Goal: Entertainment & Leisure: Browse casually

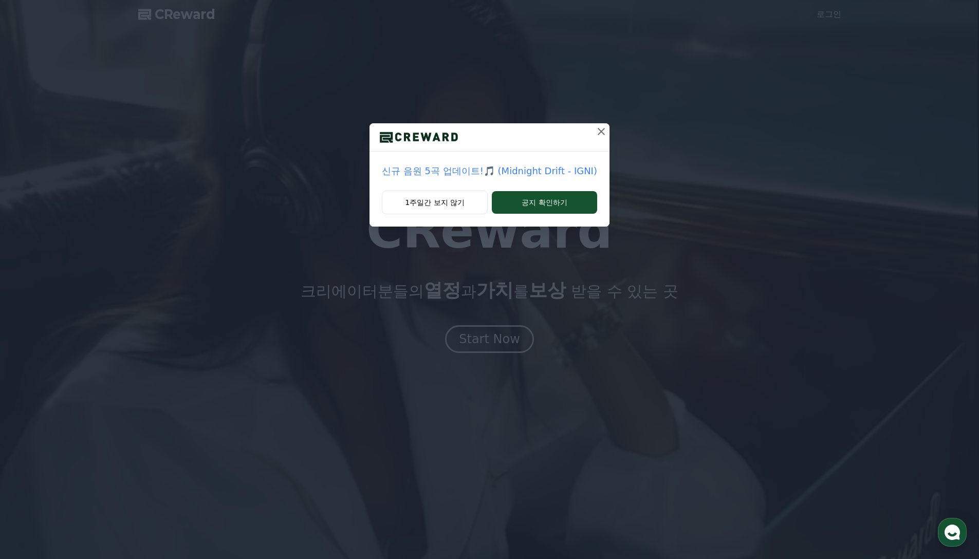
click at [597, 131] on icon at bounding box center [601, 131] width 12 height 12
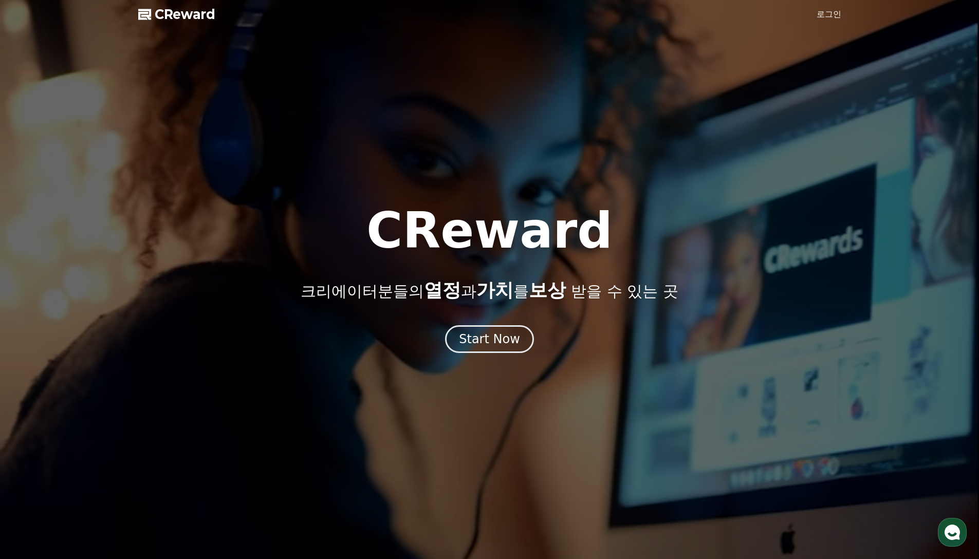
click at [828, 13] on link "로그인" at bounding box center [829, 14] width 25 height 12
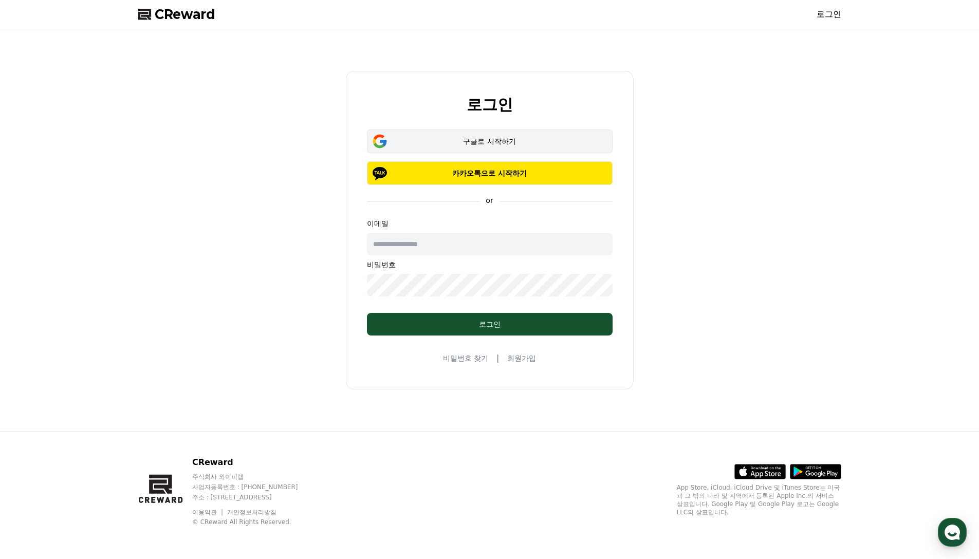
click at [500, 143] on div "구글로 시작하기" at bounding box center [490, 141] width 216 height 10
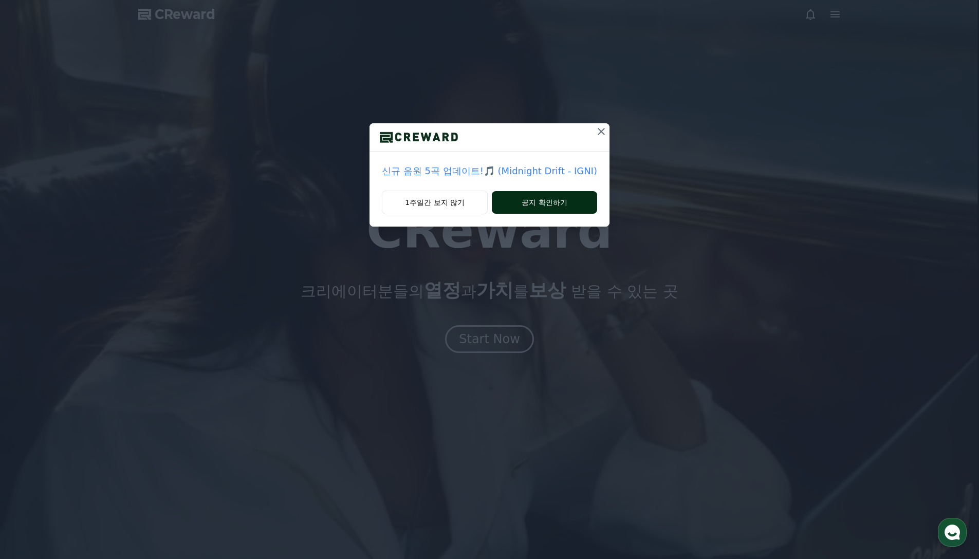
click at [529, 210] on button "공지 확인하기" at bounding box center [544, 202] width 105 height 23
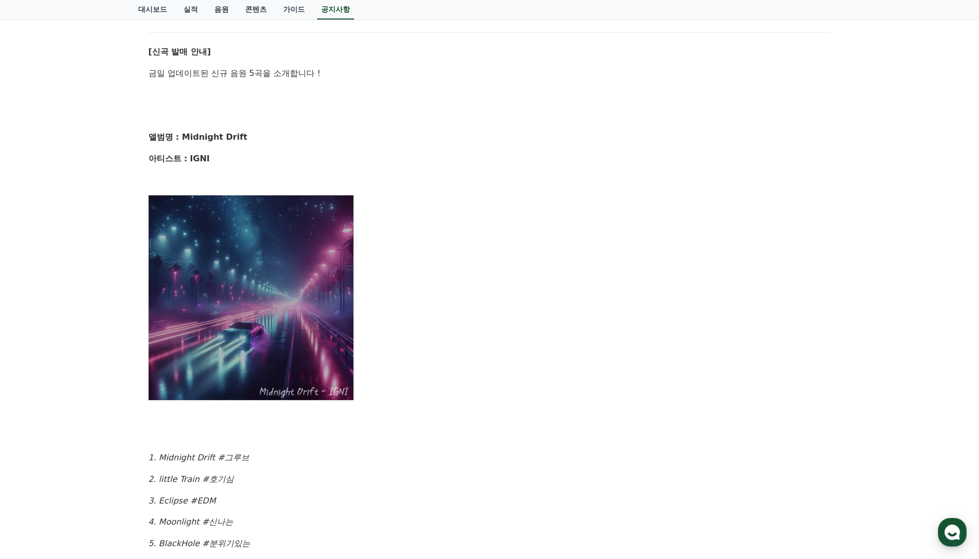
scroll to position [154, 0]
click at [253, 8] on link "콘텐츠" at bounding box center [256, 10] width 38 height 20
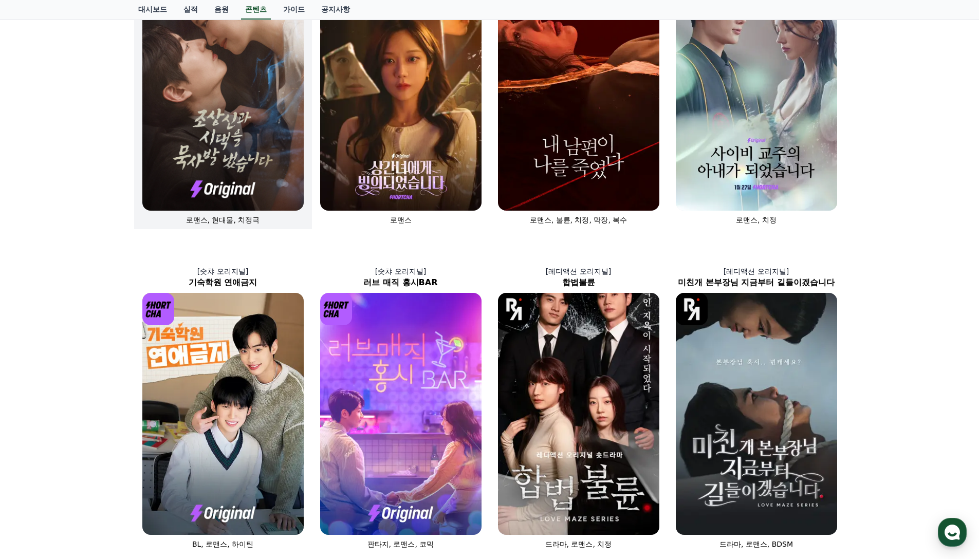
scroll to position [257, 0]
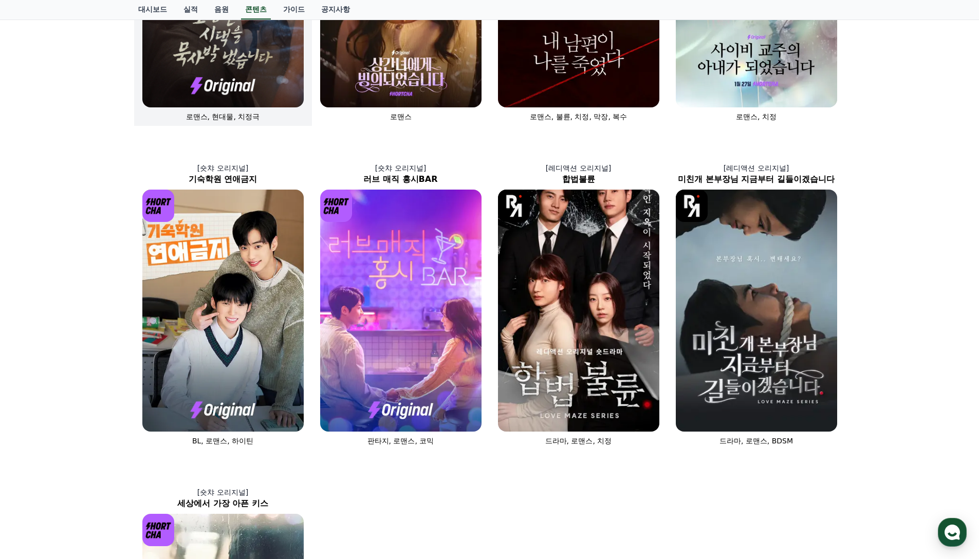
click at [227, 332] on img at bounding box center [222, 311] width 161 height 242
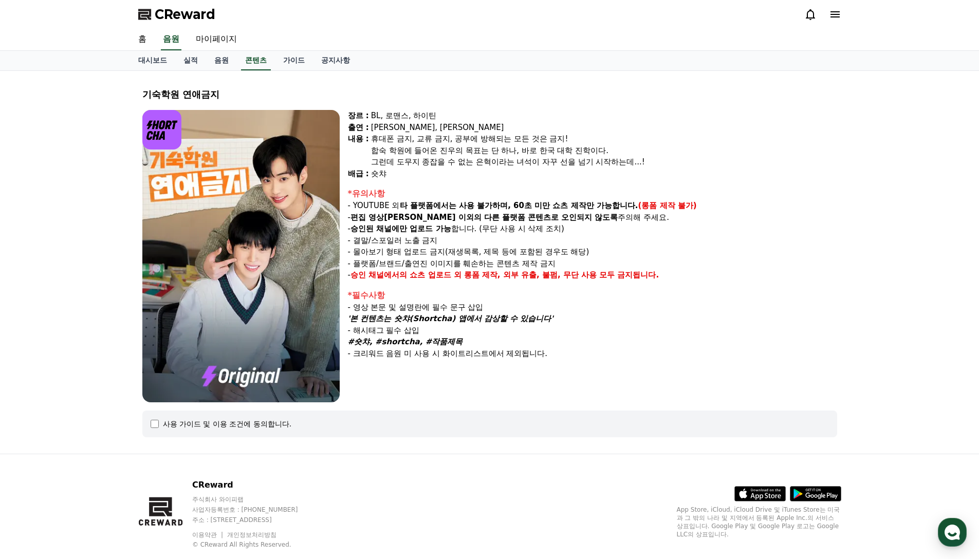
scroll to position [23, 0]
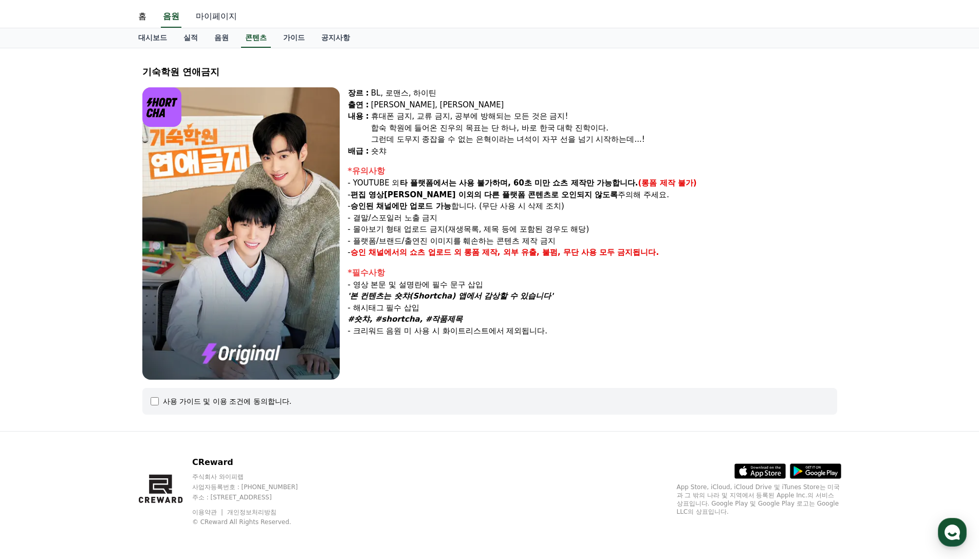
click at [208, 16] on link "마이페이지" at bounding box center [217, 17] width 58 height 22
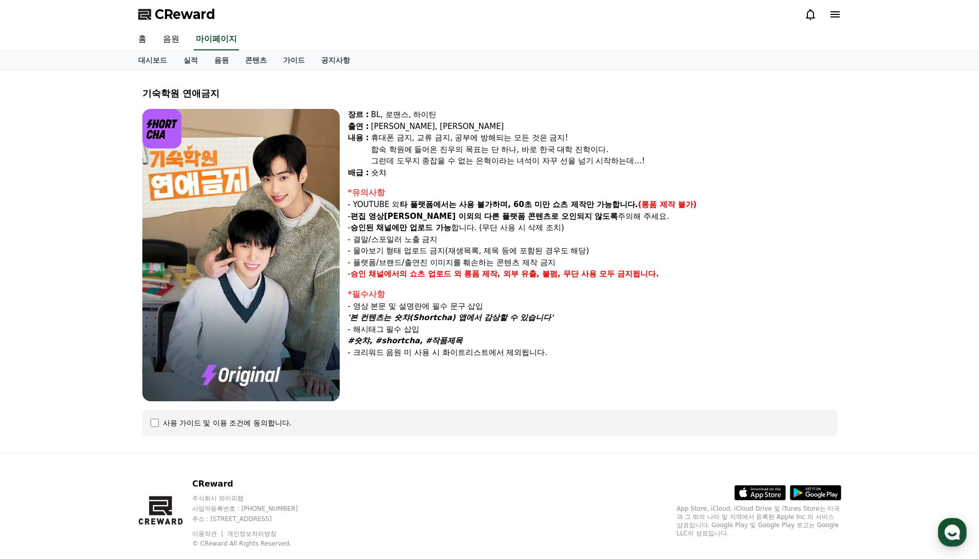
select select "**********"
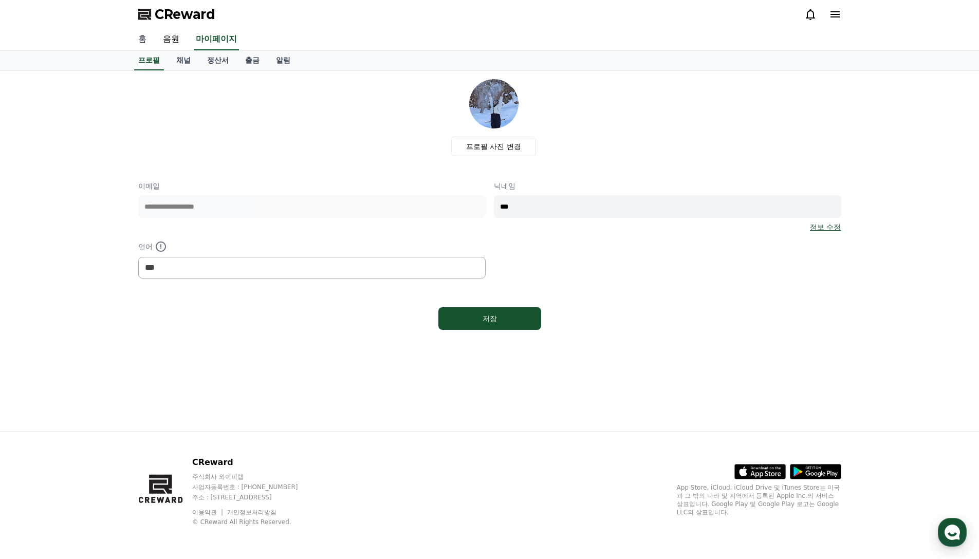
click at [143, 40] on link "홈" at bounding box center [142, 40] width 25 height 22
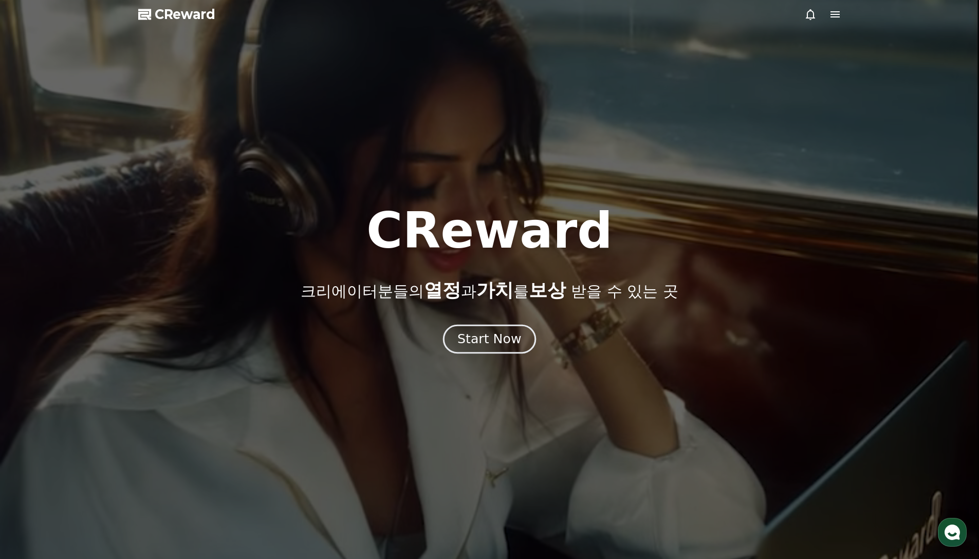
click at [516, 339] on div "Start Now" at bounding box center [489, 338] width 64 height 17
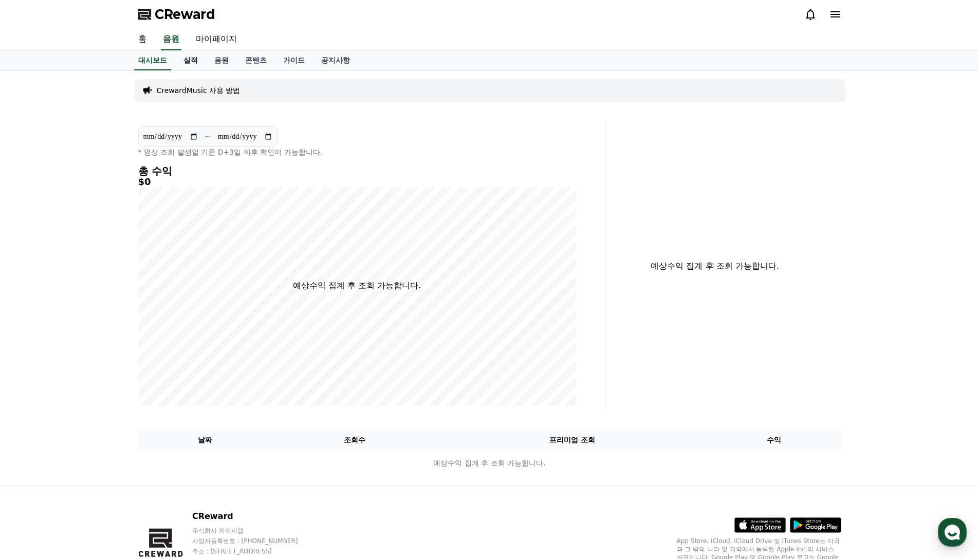
click at [184, 59] on link "실적" at bounding box center [190, 61] width 31 height 20
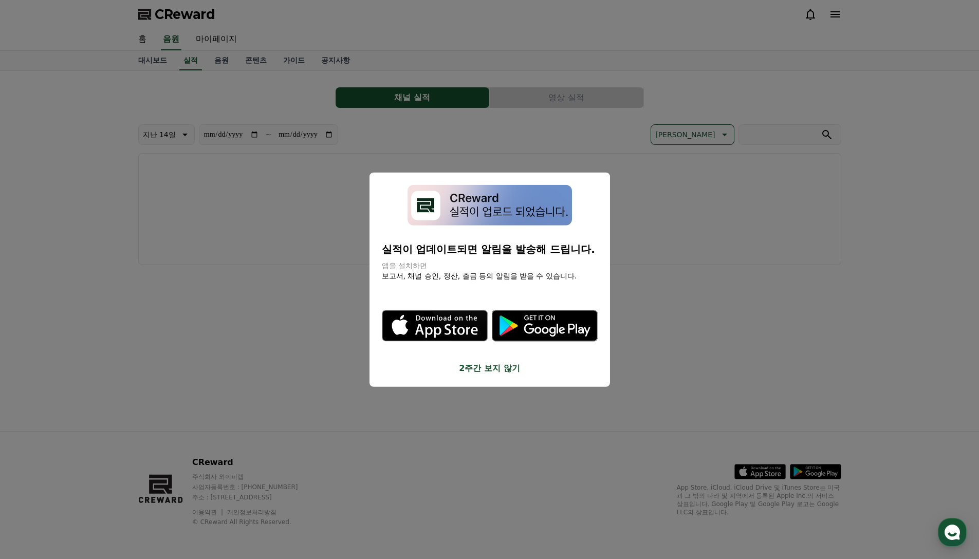
click at [207, 68] on button "close modal" at bounding box center [489, 279] width 979 height 559
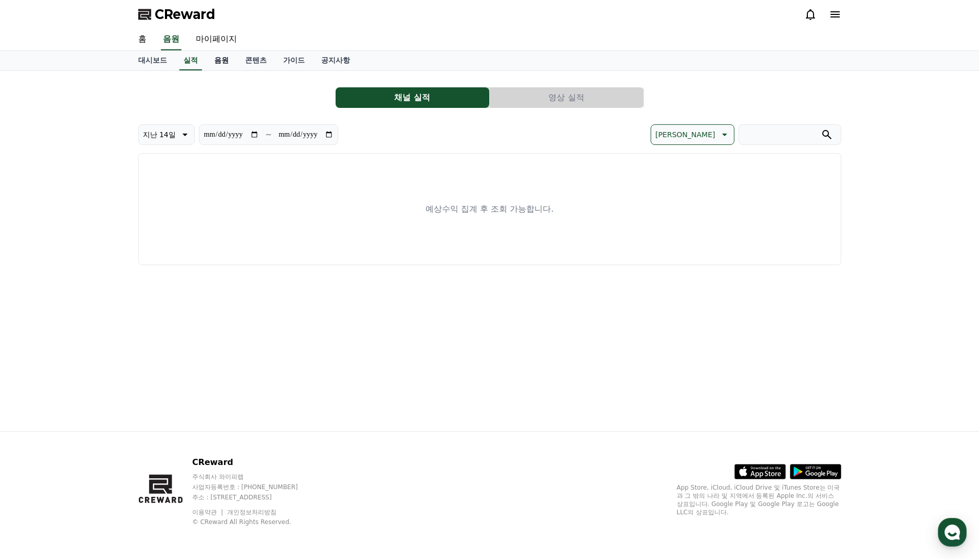
click at [225, 61] on link "음원" at bounding box center [221, 61] width 31 height 20
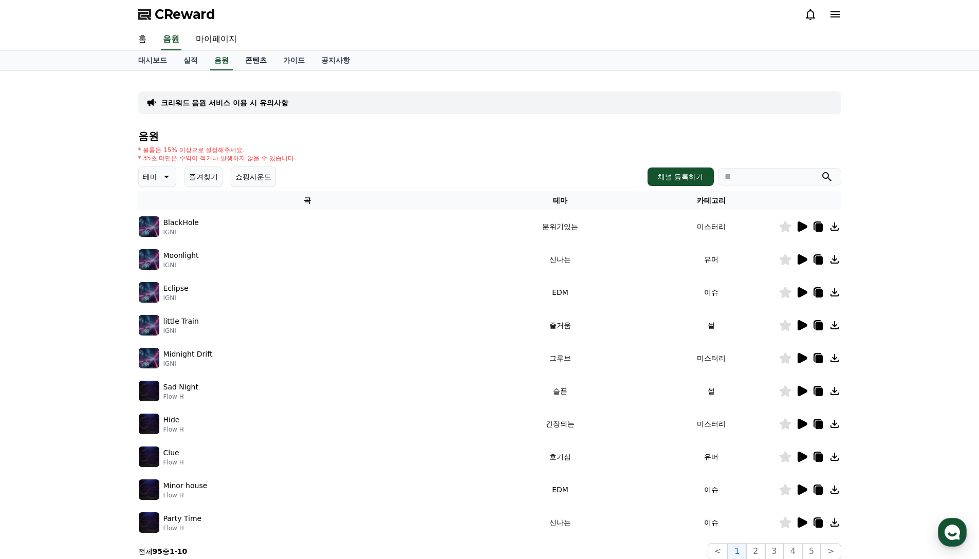
click at [255, 65] on link "콘텐츠" at bounding box center [256, 61] width 38 height 20
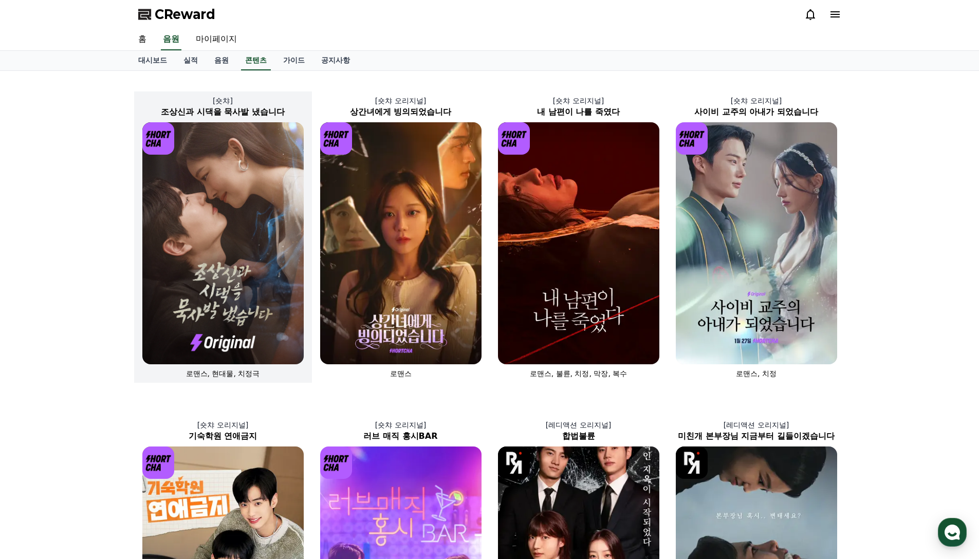
click at [254, 260] on img at bounding box center [222, 243] width 161 height 242
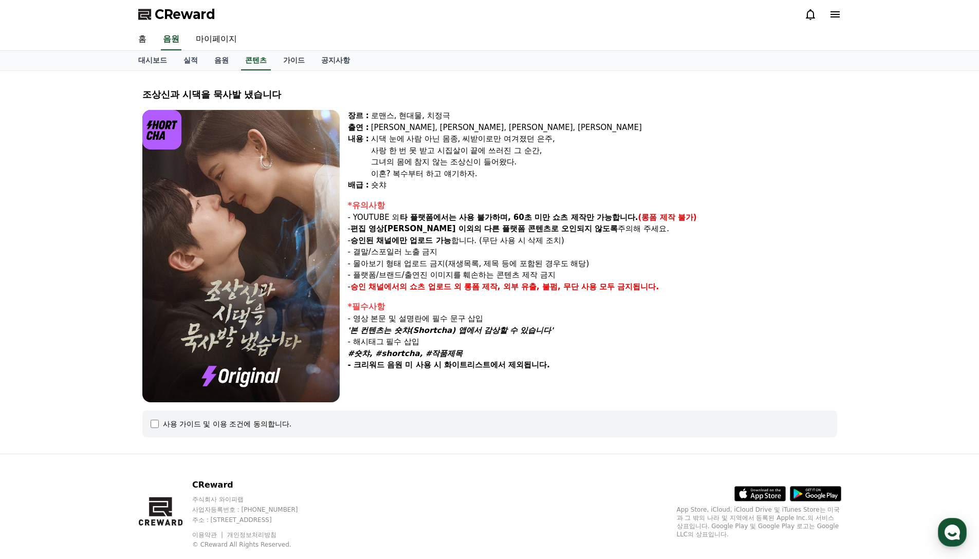
scroll to position [23, 0]
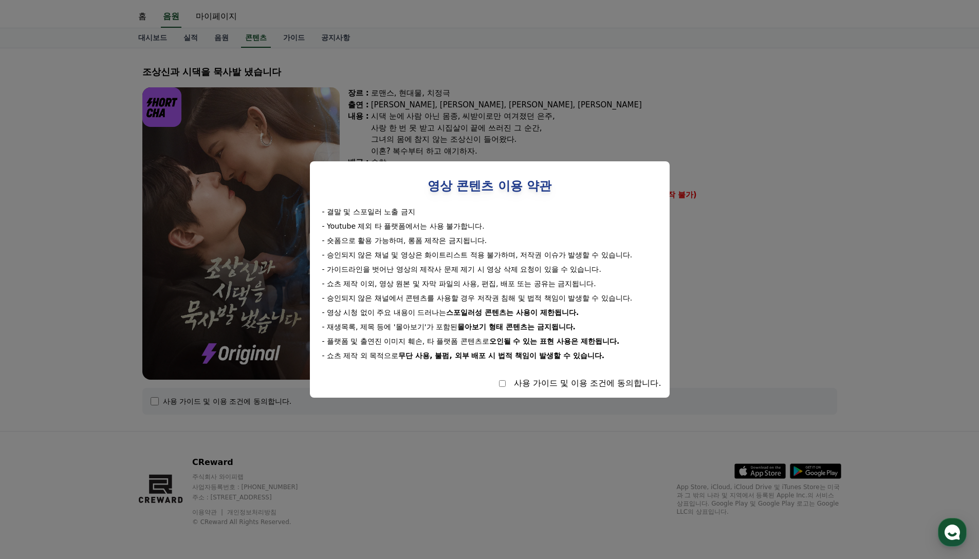
drag, startPoint x: 340, startPoint y: 210, endPoint x: 399, endPoint y: 228, distance: 61.9
click at [433, 210] on div "- 결말 및 스포일러 노출 금지" at bounding box center [489, 212] width 335 height 10
drag, startPoint x: 352, startPoint y: 229, endPoint x: 523, endPoint y: 223, distance: 171.8
click at [523, 223] on div "- Youtube 제외 타 플랫폼에서는 사용 불가합니다." at bounding box center [489, 226] width 335 height 10
click at [510, 233] on div "- 결말 및 스포일러 노출 금지 - Youtube 제외 타 플랫폼에서는 사용 불가합니다. - 숏폼으로 활용 가능하며, 롱폼 제작은 금지됩니다.…" at bounding box center [489, 284] width 343 height 154
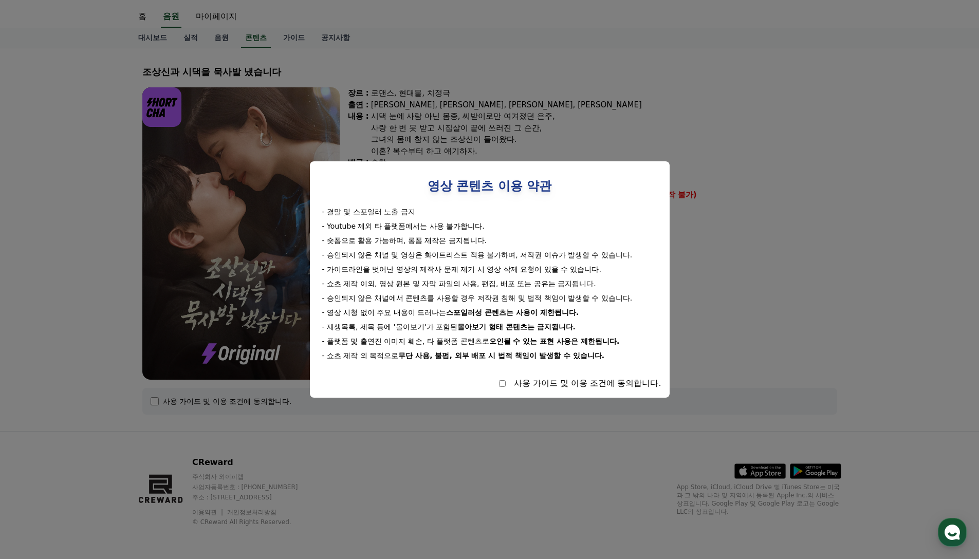
drag, startPoint x: 337, startPoint y: 237, endPoint x: 495, endPoint y: 238, distance: 158.8
click at [495, 238] on div "- 숏폼으로 활용 가능하며, 롱폼 제작은 금지됩니다." at bounding box center [489, 240] width 335 height 10
click at [495, 239] on div "- 숏폼으로 활용 가능하며, 롱폼 제작은 금지됩니다." at bounding box center [489, 240] width 335 height 10
drag, startPoint x: 330, startPoint y: 260, endPoint x: 417, endPoint y: 256, distance: 87.5
click at [417, 256] on div "- 결말 및 스포일러 노출 금지 - Youtube 제외 타 플랫폼에서는 사용 불가합니다. - 숏폼으로 활용 가능하며, 롱폼 제작은 금지됩니다.…" at bounding box center [489, 284] width 343 height 154
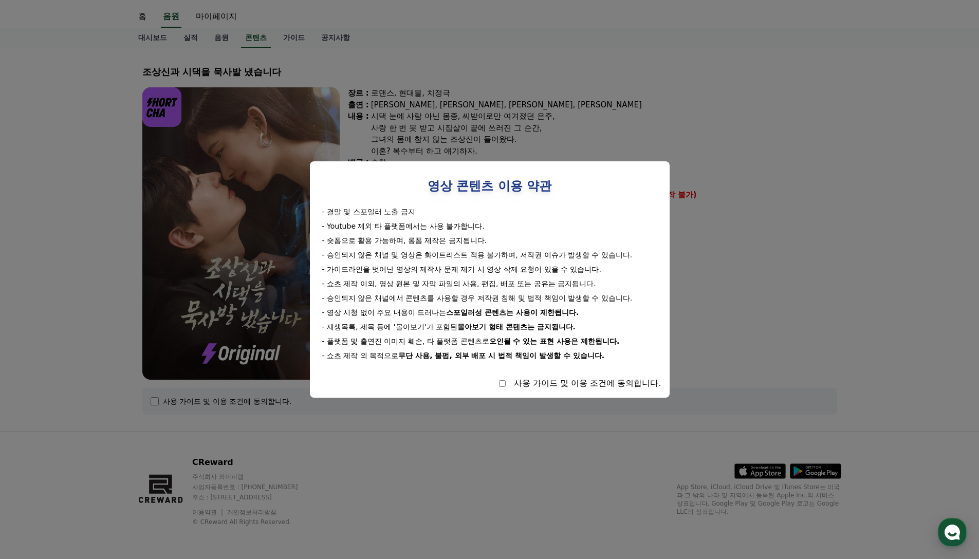
click at [417, 256] on div "- 승인되지 않은 채널 및 영상은 화이트리스트 적용 불가하며, 저작권 이슈가 발생할 수 있습니다." at bounding box center [489, 255] width 335 height 10
drag, startPoint x: 509, startPoint y: 256, endPoint x: 460, endPoint y: 280, distance: 54.2
click at [657, 256] on div "- 승인되지 않은 채널 및 영상은 화이트리스트 적용 불가하며, 저작권 이슈가 발생할 수 있습니다." at bounding box center [489, 255] width 335 height 10
drag, startPoint x: 360, startPoint y: 271, endPoint x: 603, endPoint y: 268, distance: 242.6
click at [603, 268] on div "- 가이드라인을 벗어난 영상의 제작사 문제 제기 시 영상 삭제 요청이 있을 수 있습니다." at bounding box center [489, 269] width 335 height 10
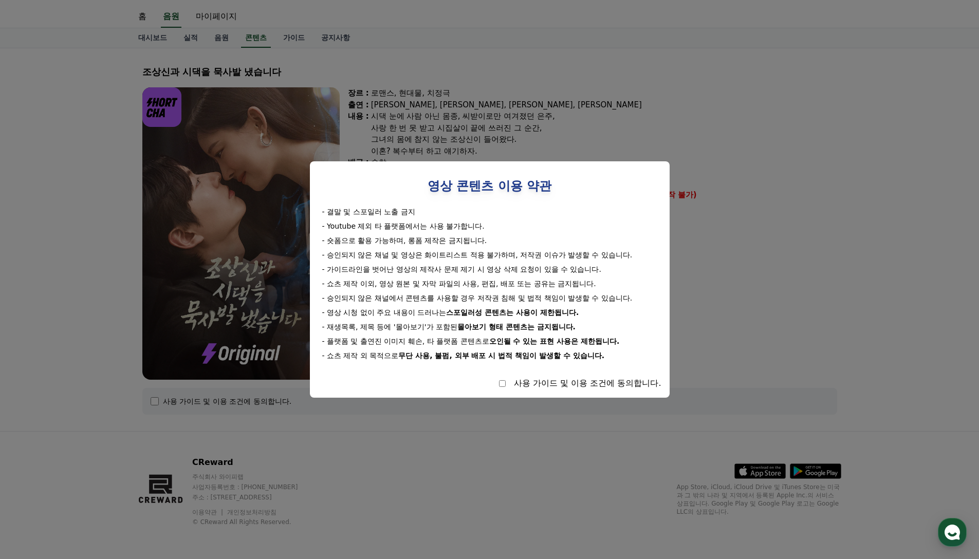
drag, startPoint x: 330, startPoint y: 288, endPoint x: 631, endPoint y: 279, distance: 301.3
click at [631, 279] on div "- 쇼츠 제작 이외, 영상 원본 및 자막 파일의 사용, 편집, 배포 또는 공유는 금지됩니다." at bounding box center [489, 284] width 335 height 10
drag, startPoint x: 337, startPoint y: 299, endPoint x: 626, endPoint y: 292, distance: 289.9
click at [626, 292] on div "- 결말 및 스포일러 노출 금지 - Youtube 제외 타 플랫폼에서는 사용 불가합니다. - 숏폼으로 활용 가능하며, 롱폼 제작은 금지됩니다.…" at bounding box center [489, 284] width 343 height 154
drag, startPoint x: 328, startPoint y: 311, endPoint x: 579, endPoint y: 316, distance: 250.3
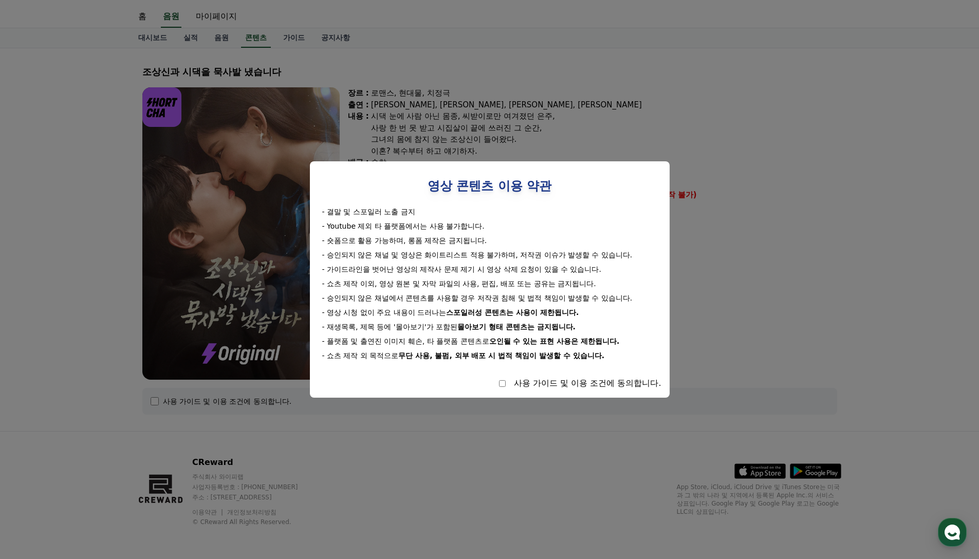
click at [579, 316] on div "- 영상 시청 없이 주요 내용이 드러나는 스포일러성 콘텐츠는 사용이 제한됩니다." at bounding box center [489, 312] width 335 height 10
drag, startPoint x: 634, startPoint y: 320, endPoint x: 734, endPoint y: 328, distance: 100.5
click at [734, 328] on div "조상신과 시댁을 묵사발 냈습니다 장르 : 로맨스, 현대물, 치정극 출연 : 최윤정, 정시현, 신영찬, 송경아 내용 : 시댁 눈에 사람 아닌 몸…" at bounding box center [489, 240] width 703 height 366
click at [624, 349] on div "- 결말 및 스포일러 노출 금지 - Youtube 제외 타 플랫폼에서는 사용 불가합니다. - 숏폼으로 활용 가능하며, 롱폼 제작은 금지됩니다.…" at bounding box center [489, 284] width 343 height 154
select select
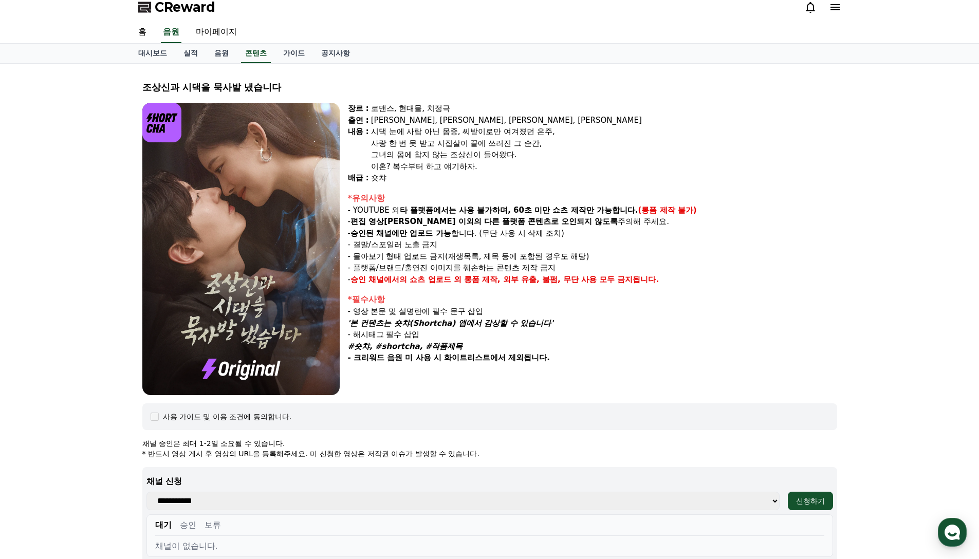
scroll to position [0, 0]
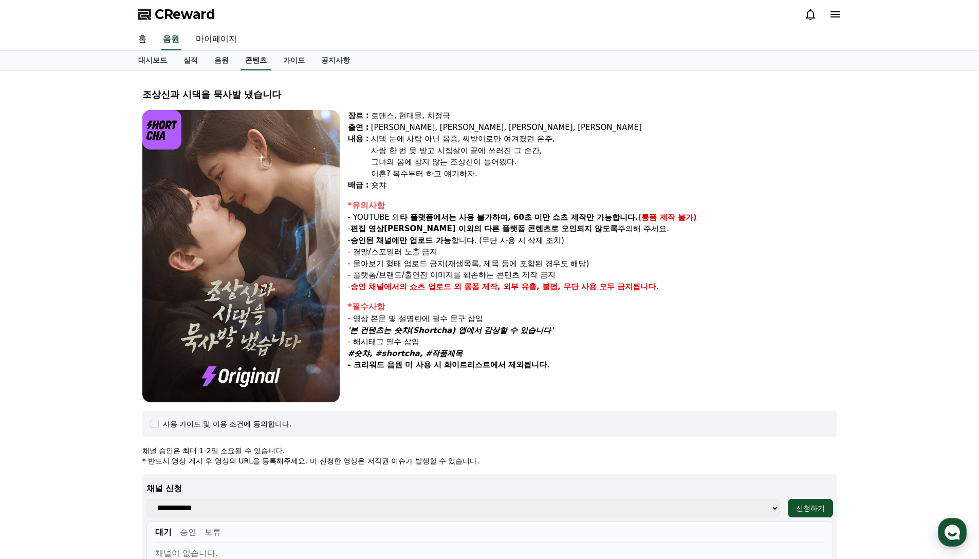
click at [258, 62] on link "콘텐츠" at bounding box center [256, 61] width 30 height 20
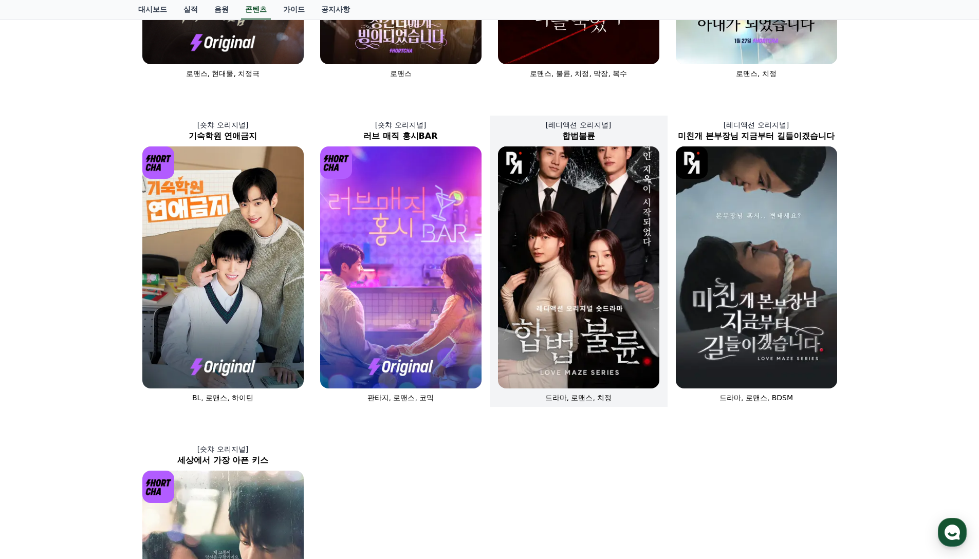
scroll to position [43, 0]
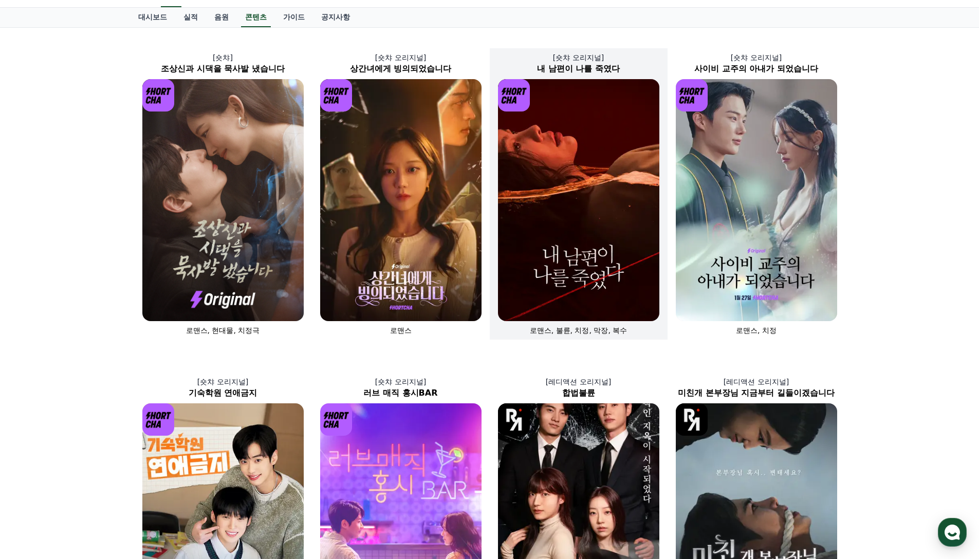
click at [607, 190] on img at bounding box center [578, 200] width 161 height 242
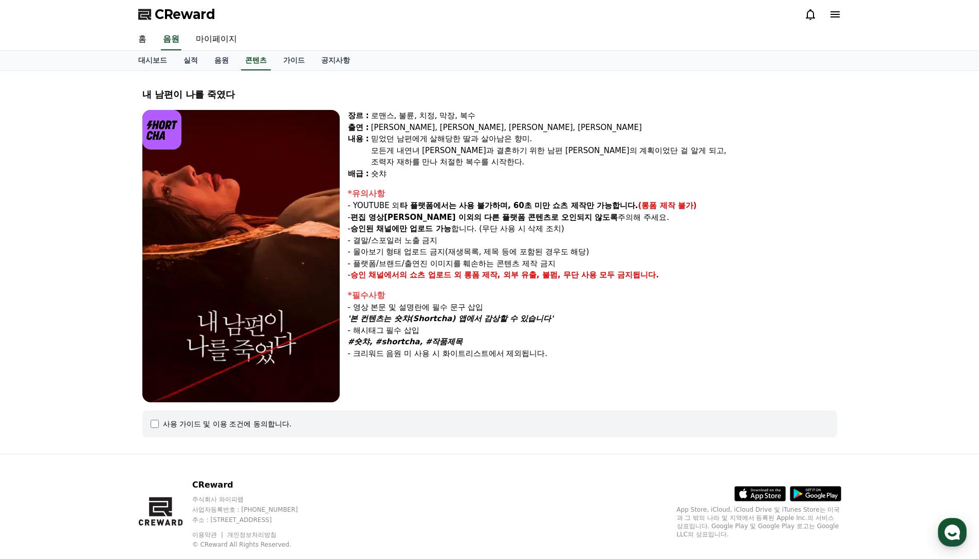
click at [149, 425] on div "사용 가이드 및 이용 조건에 동의합니다." at bounding box center [489, 424] width 695 height 27
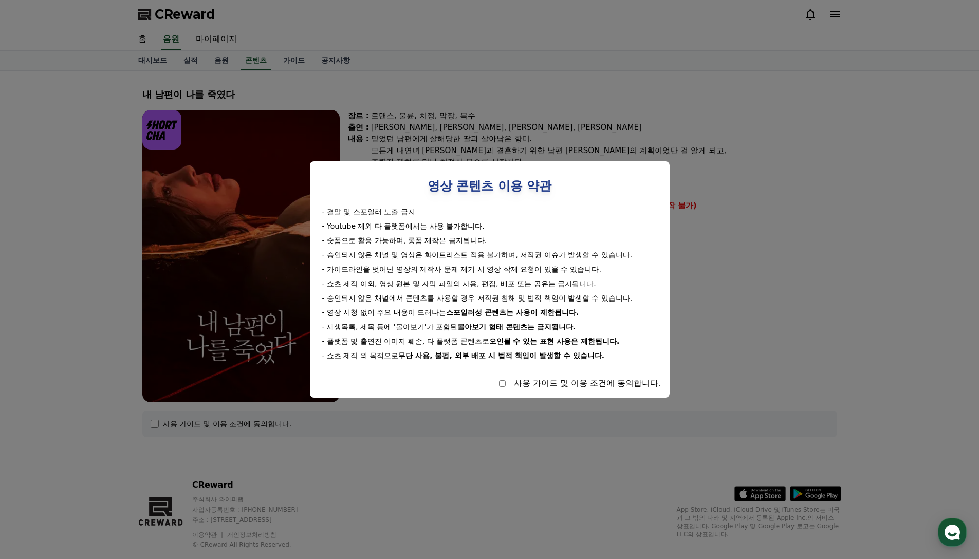
click at [730, 333] on button "close modal" at bounding box center [489, 279] width 979 height 559
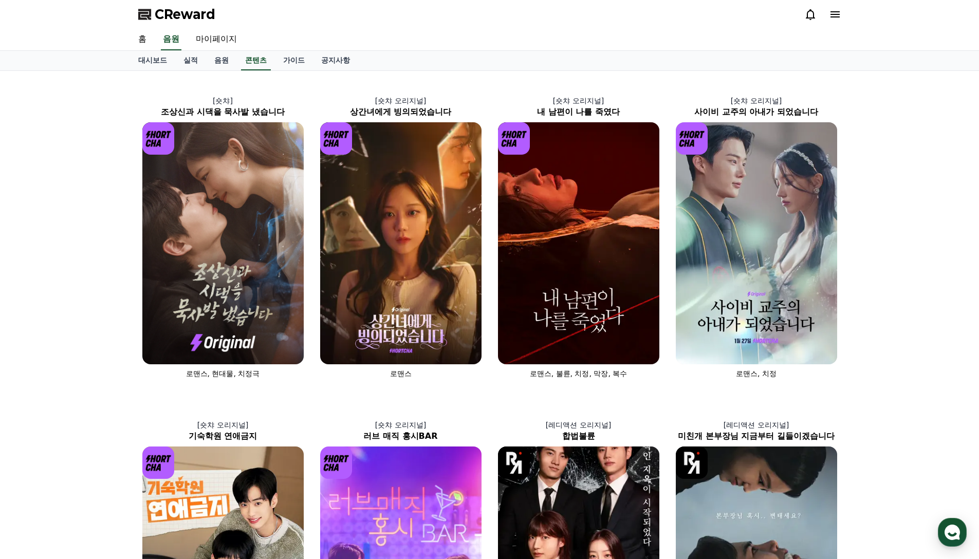
click at [840, 14] on icon at bounding box center [835, 14] width 12 height 12
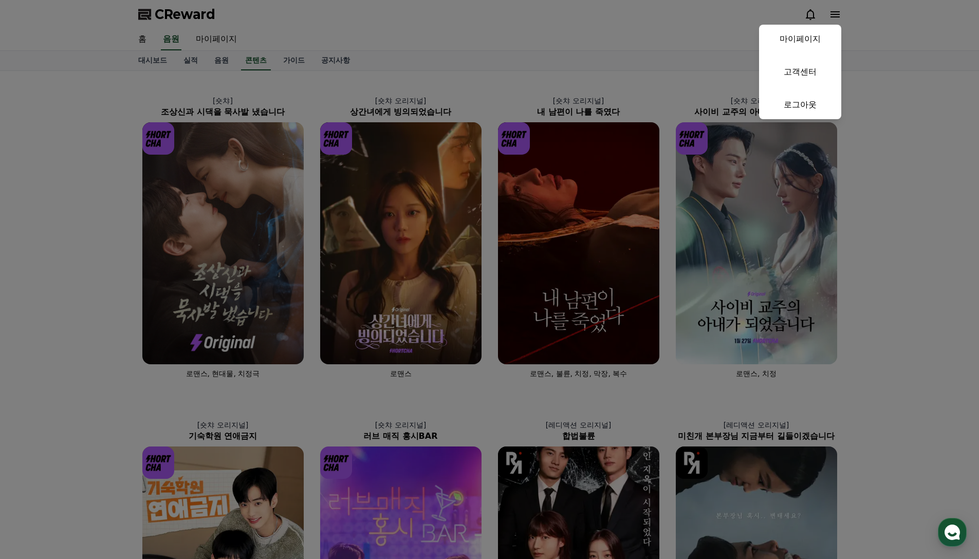
click at [838, 14] on button "close" at bounding box center [489, 279] width 979 height 559
